Goal: Transaction & Acquisition: Purchase product/service

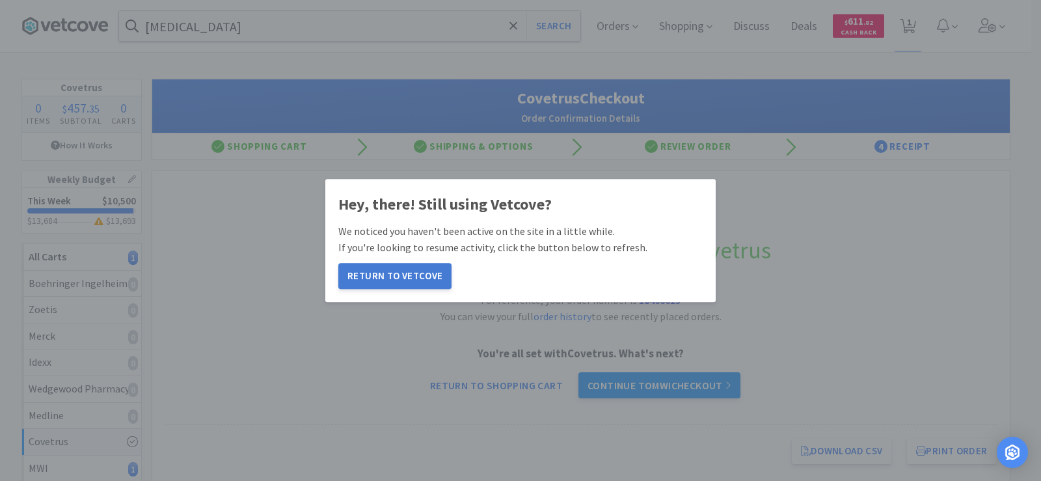
click at [397, 273] on button "Return to Vetcove" at bounding box center [394, 276] width 113 height 26
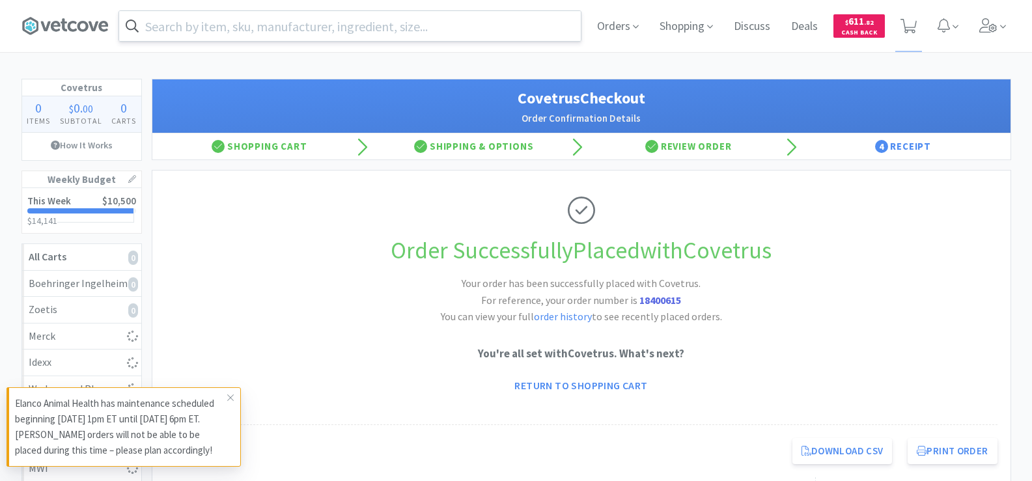
click at [215, 29] on input "text" at bounding box center [349, 26] width 461 height 30
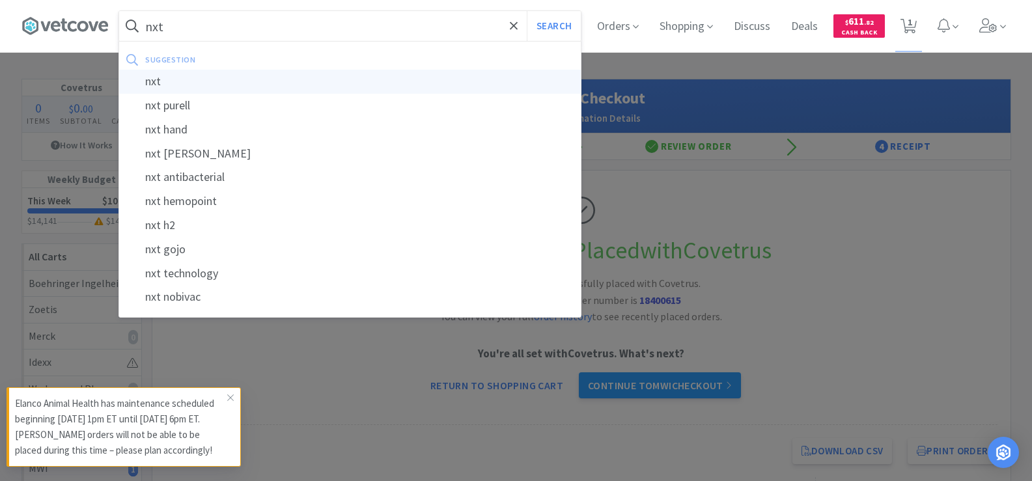
type input "nxt"
click at [197, 79] on div "nxt" at bounding box center [349, 82] width 461 height 24
select select "1"
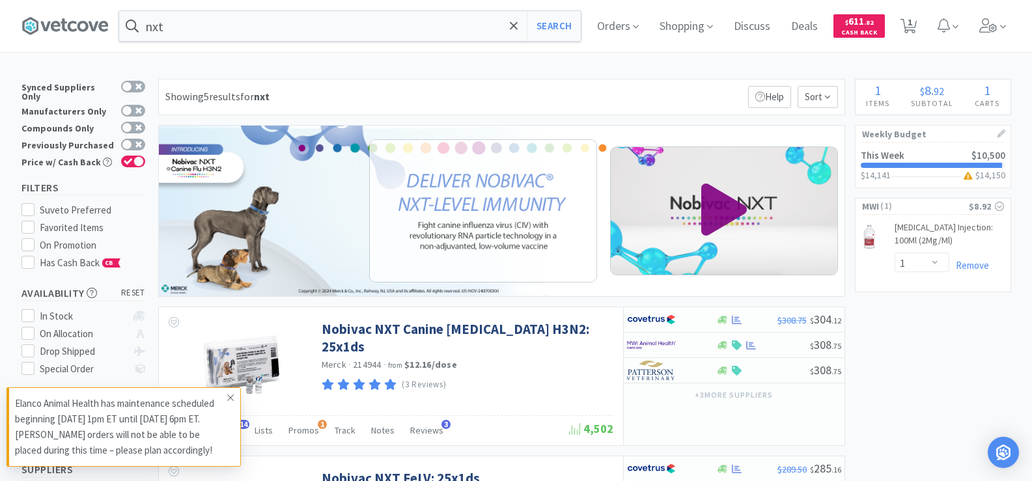
click at [232, 400] on icon at bounding box center [231, 397] width 8 height 10
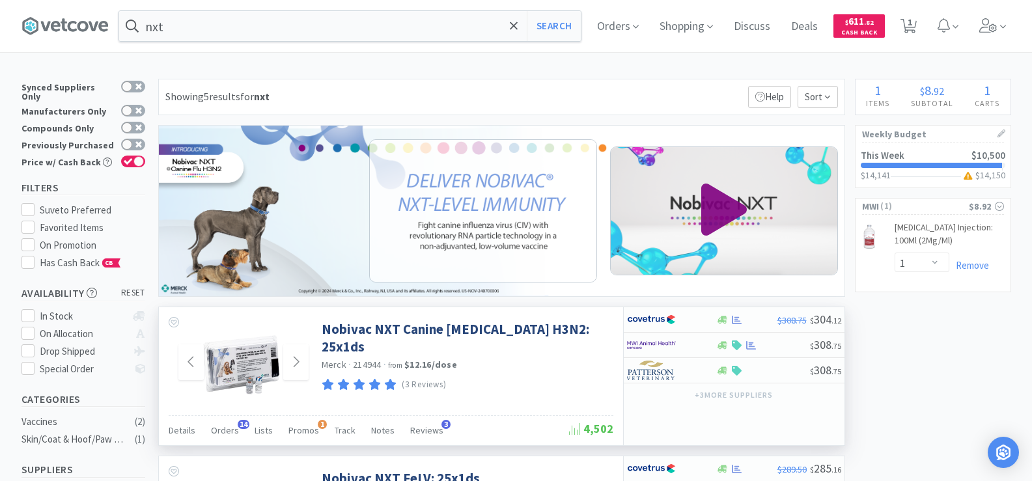
click at [266, 364] on img at bounding box center [243, 362] width 85 height 85
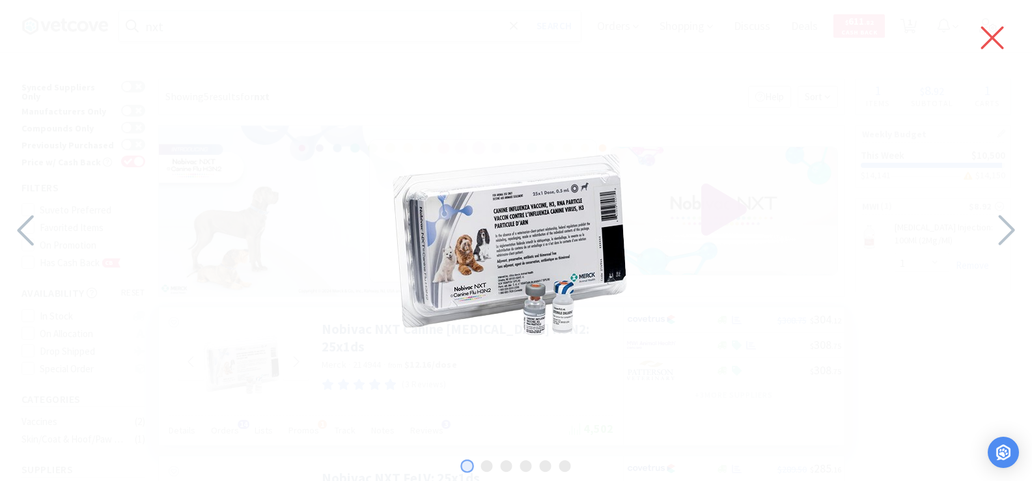
click at [995, 37] on icon at bounding box center [991, 38] width 27 height 36
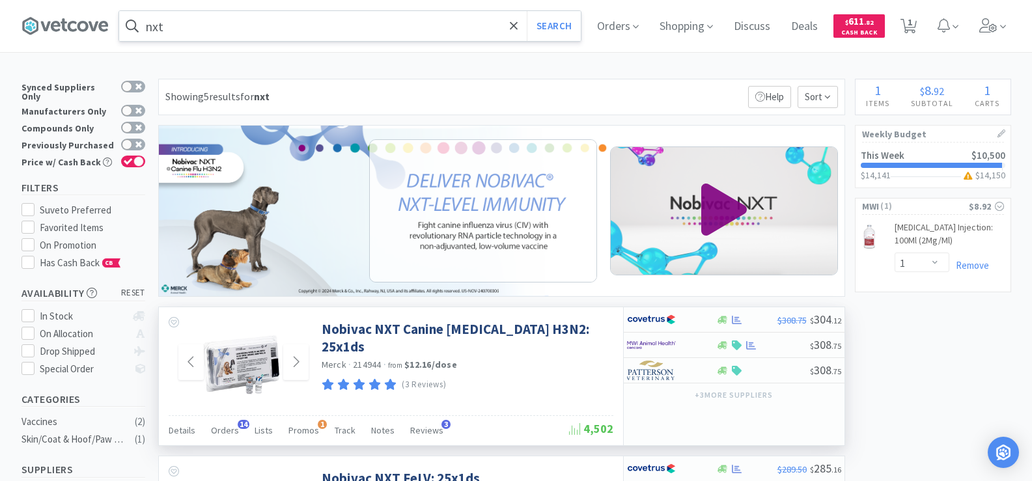
click at [258, 21] on input "nxt" at bounding box center [349, 26] width 461 height 30
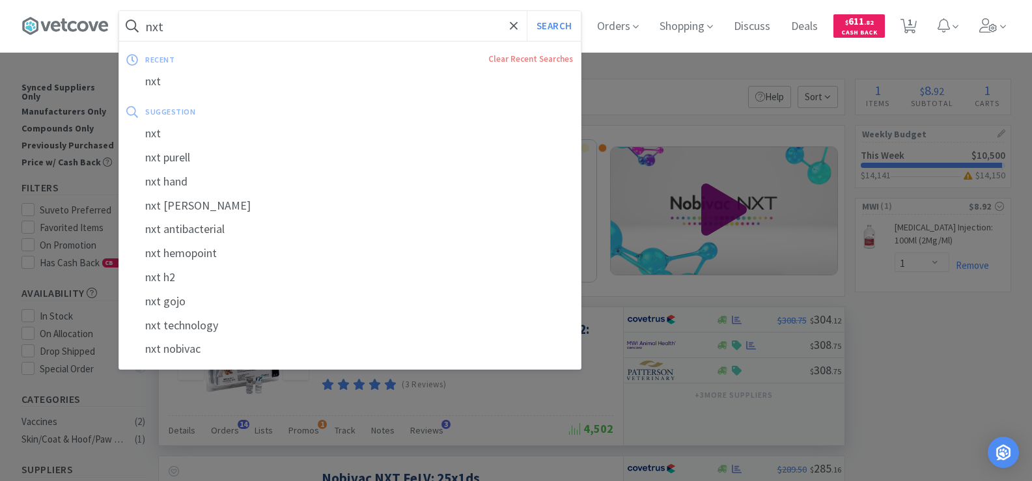
click at [258, 21] on input "nxt" at bounding box center [349, 26] width 461 height 30
type input "n"
